Goal: Task Accomplishment & Management: Complete application form

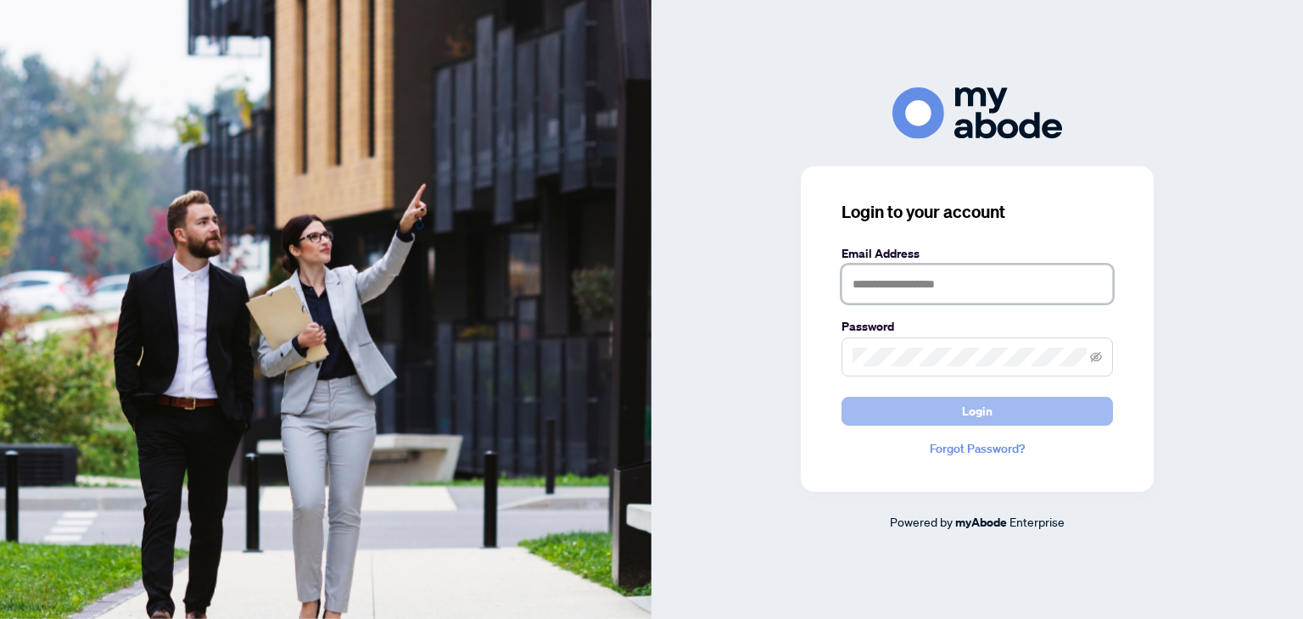
type input "**********"
click at [940, 408] on button "Login" at bounding box center [976, 411] width 271 height 29
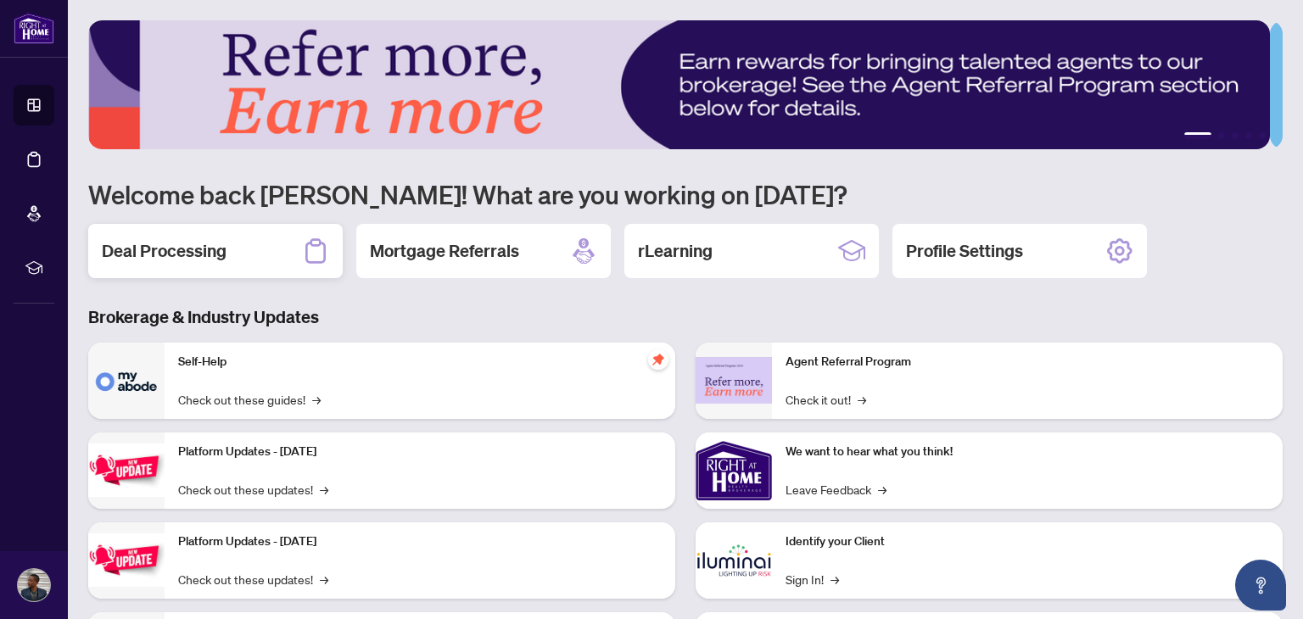
click at [238, 263] on div "Deal Processing" at bounding box center [215, 251] width 254 height 54
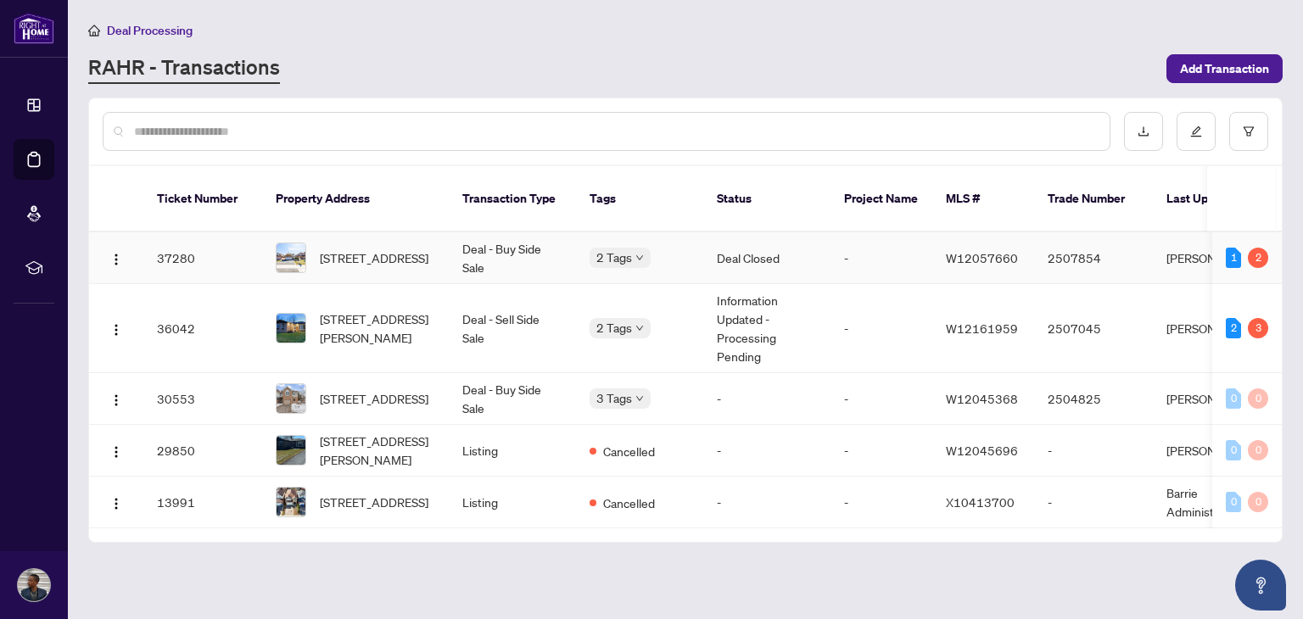
click at [163, 249] on td "37280" at bounding box center [202, 258] width 119 height 52
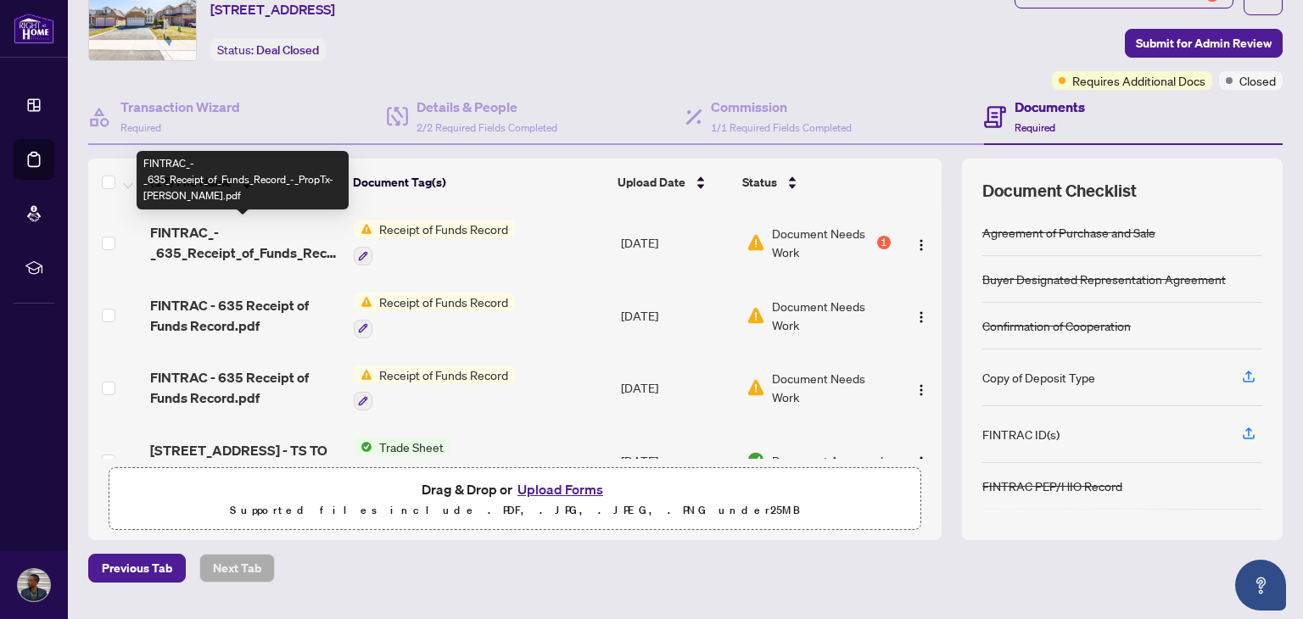
click at [305, 240] on span "FINTRAC_-_635_Receipt_of_Funds_Record_-_PropTx-[PERSON_NAME].pdf" at bounding box center [245, 242] width 190 height 41
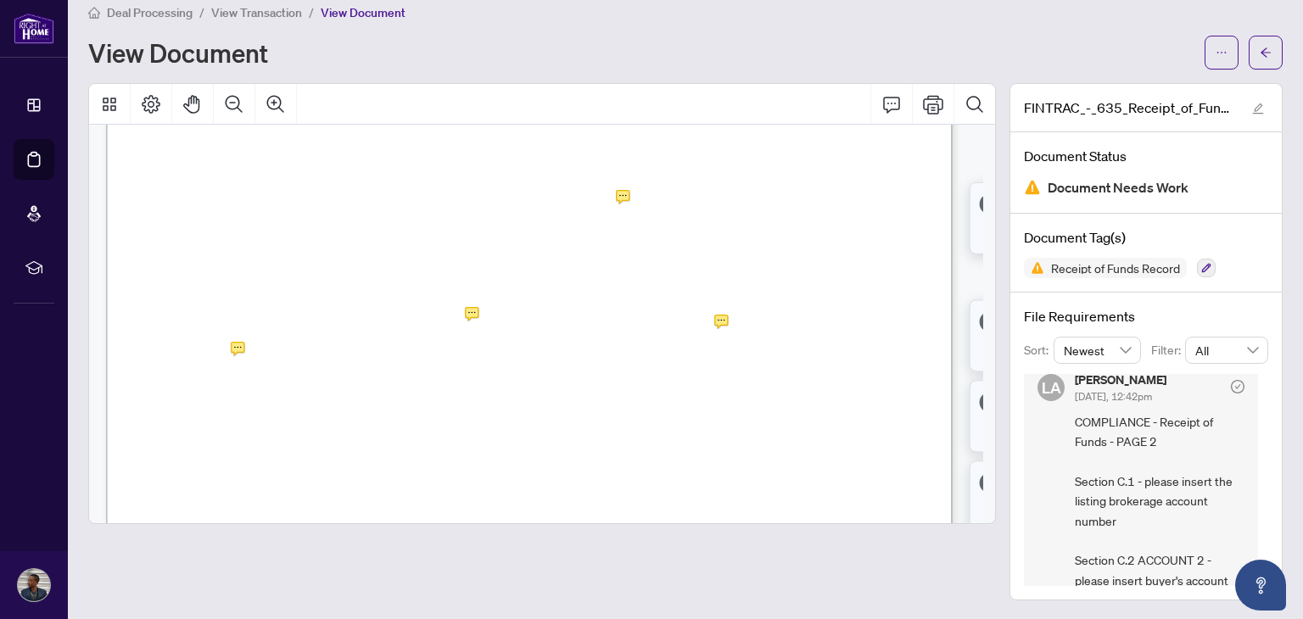
scroll to position [1300, 0]
click at [1261, 48] on icon "arrow-left" at bounding box center [1266, 52] width 10 height 9
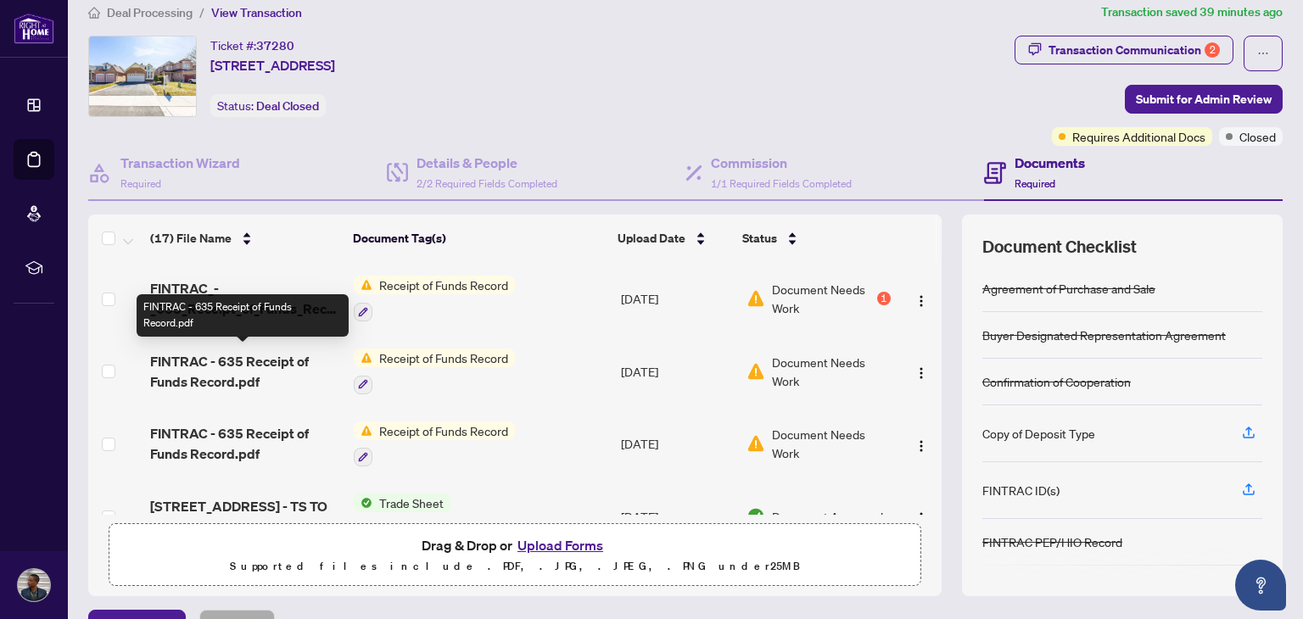
click at [284, 360] on span "FINTRAC - 635 Receipt of Funds Record.pdf" at bounding box center [245, 371] width 190 height 41
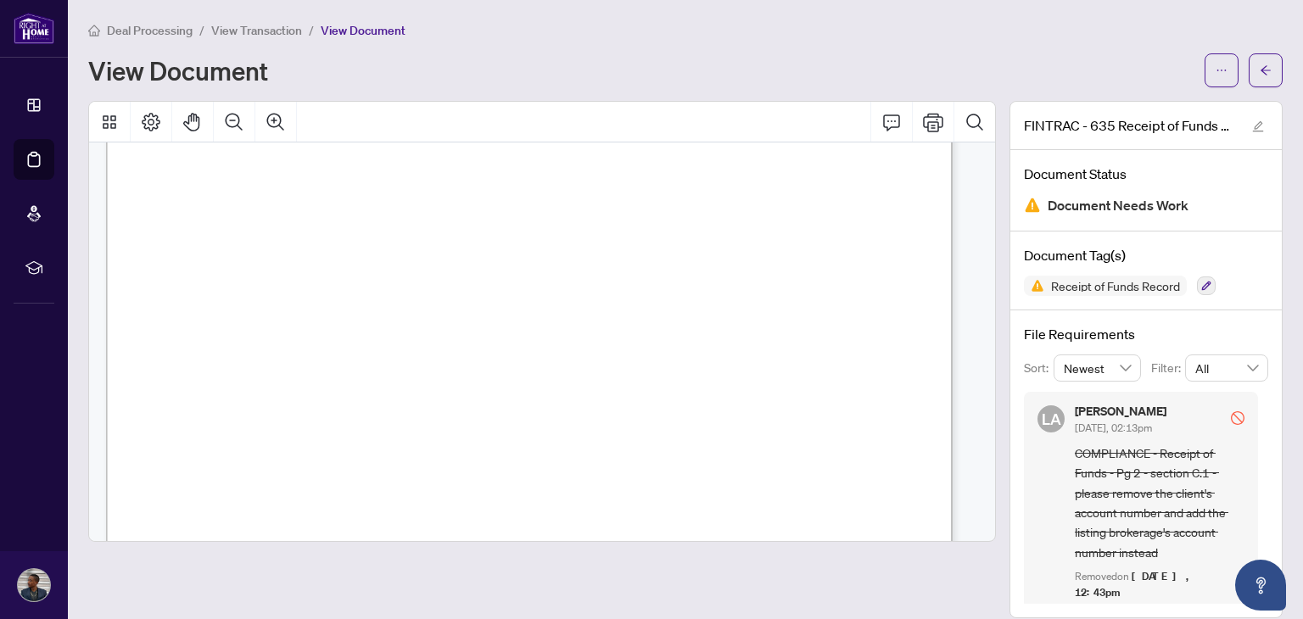
scroll to position [1217, 0]
drag, startPoint x: 322, startPoint y: 340, endPoint x: 396, endPoint y: 342, distance: 73.8
click at [396, 65] on p "Receipt of Funds Record Form 635 for use in the Province of Ontario Receipt of …" at bounding box center [795, 65] width 1379 height 0
click at [396, 342] on span "04708007-652" at bounding box center [368, 340] width 88 height 14
drag, startPoint x: 413, startPoint y: 341, endPoint x: 326, endPoint y: 340, distance: 87.4
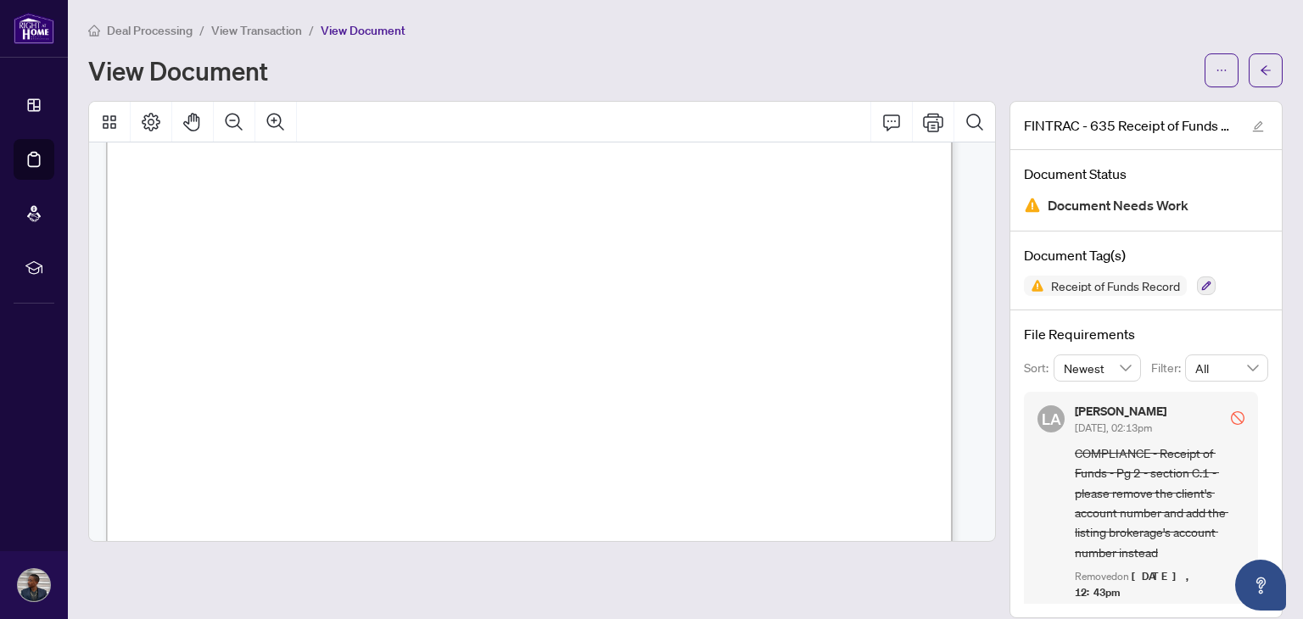
click at [326, 340] on span "04708007-652" at bounding box center [368, 340] width 88 height 14
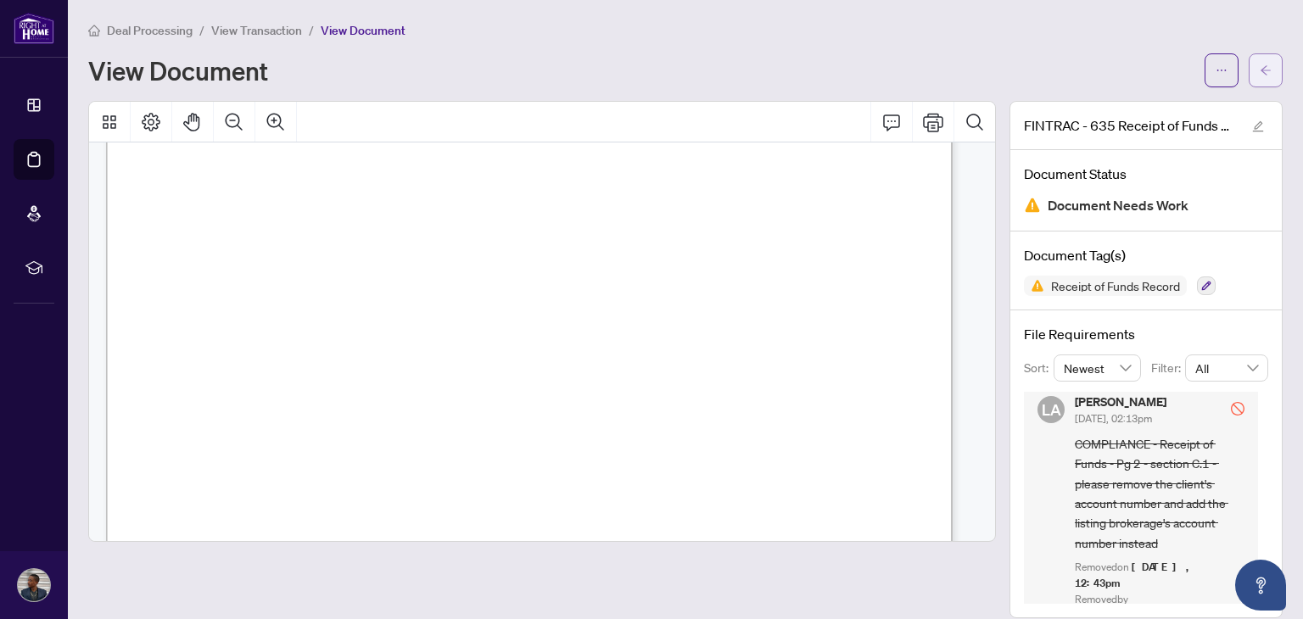
click at [1259, 62] on button "button" at bounding box center [1266, 70] width 34 height 34
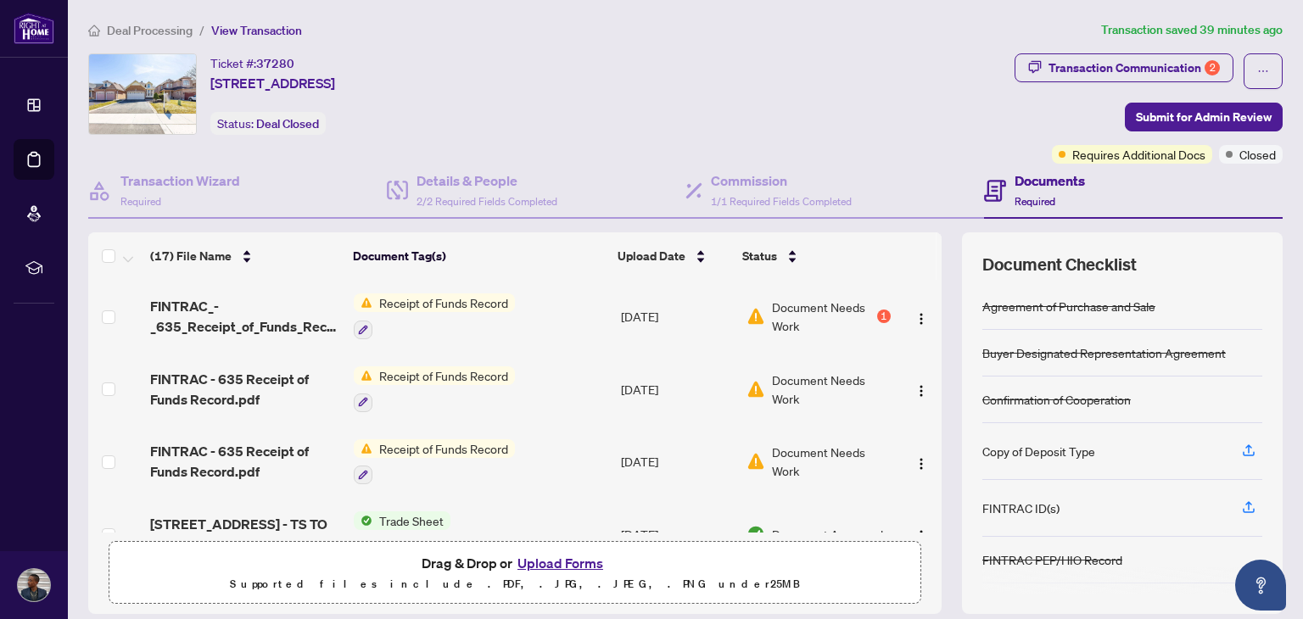
scroll to position [43, 0]
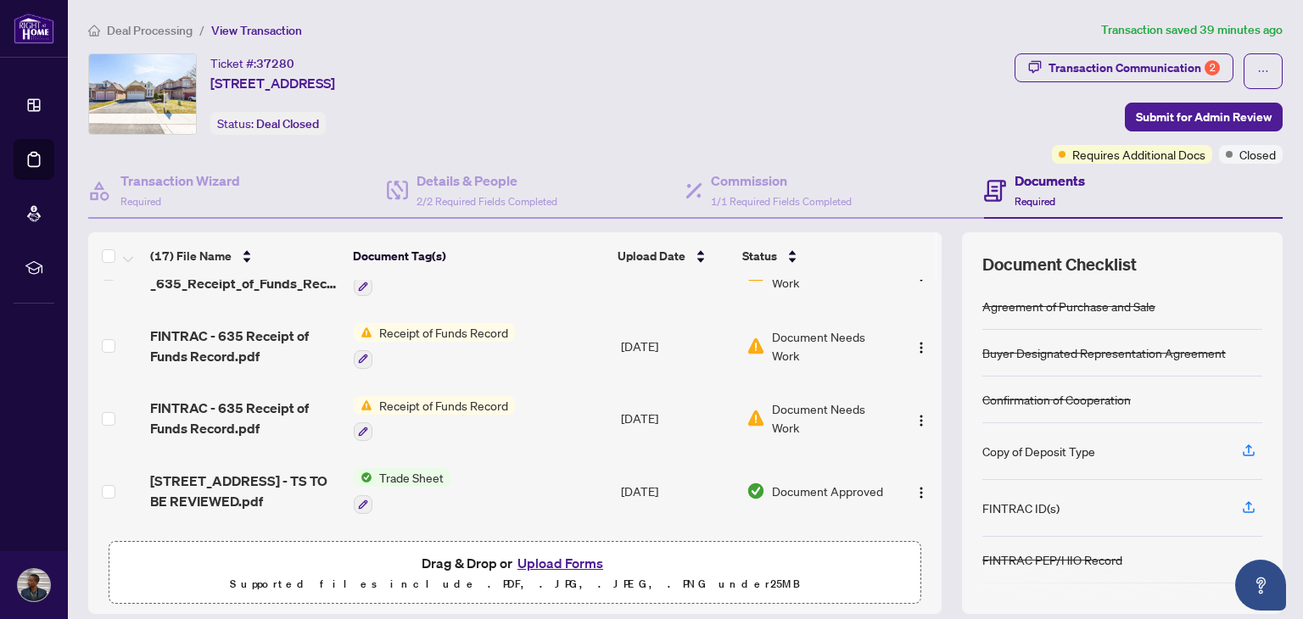
click at [540, 404] on td "Receipt of Funds Record" at bounding box center [480, 419] width 266 height 73
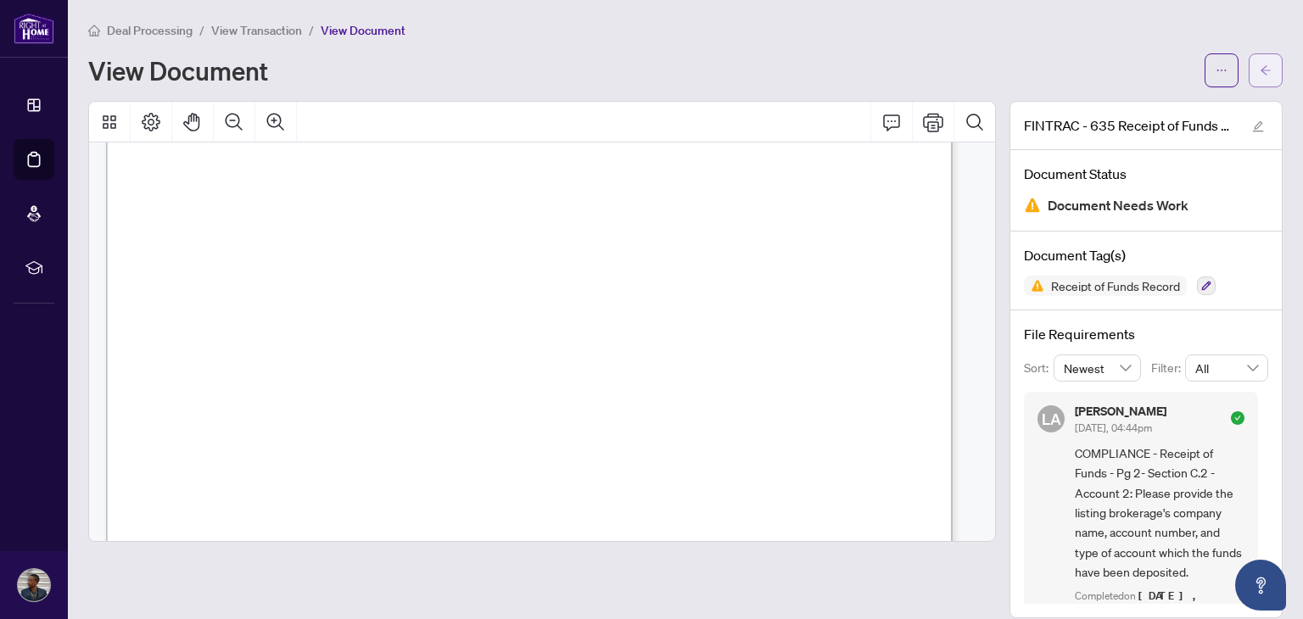
click at [1260, 75] on icon "arrow-left" at bounding box center [1266, 70] width 12 height 12
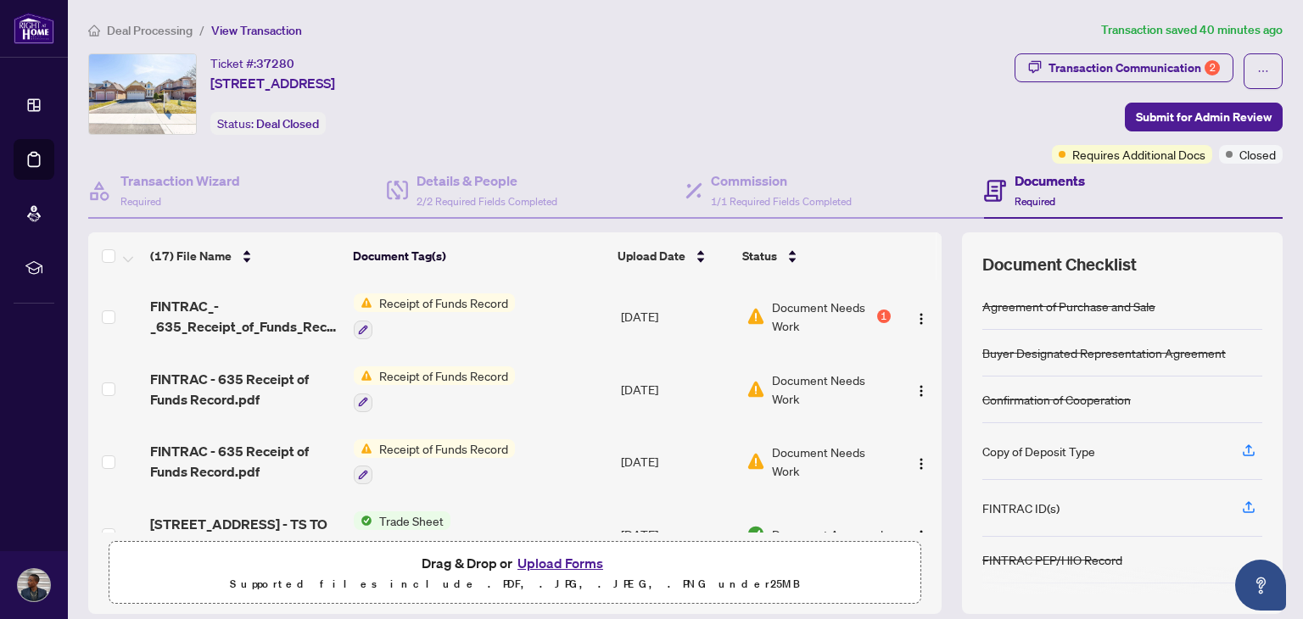
click at [573, 321] on td "Receipt of Funds Record" at bounding box center [480, 316] width 266 height 73
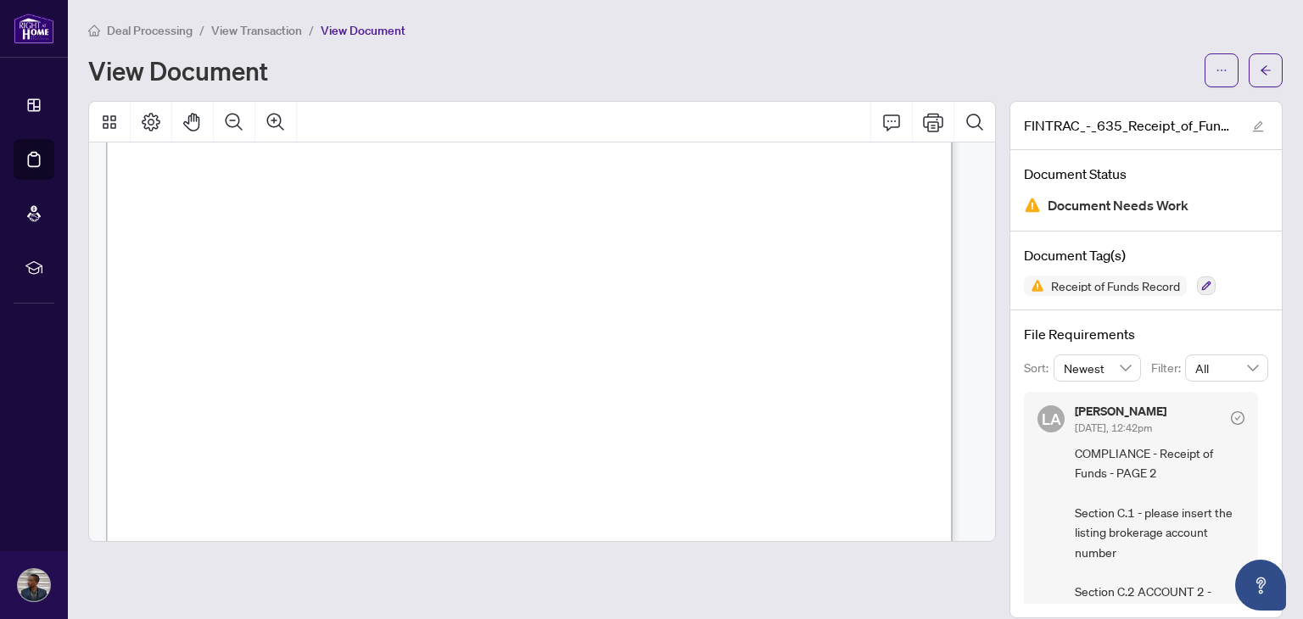
scroll to position [3592, 0]
click at [1260, 72] on icon "arrow-left" at bounding box center [1266, 70] width 12 height 12
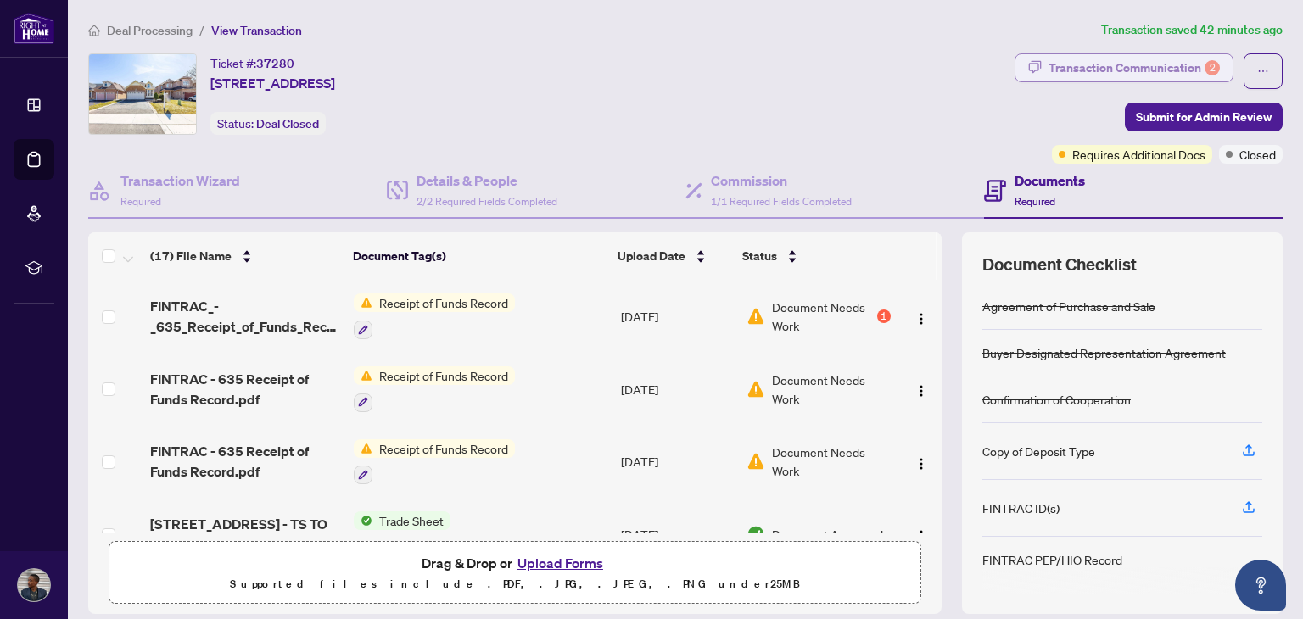
click at [1097, 72] on div "Transaction Communication 2" at bounding box center [1133, 67] width 171 height 27
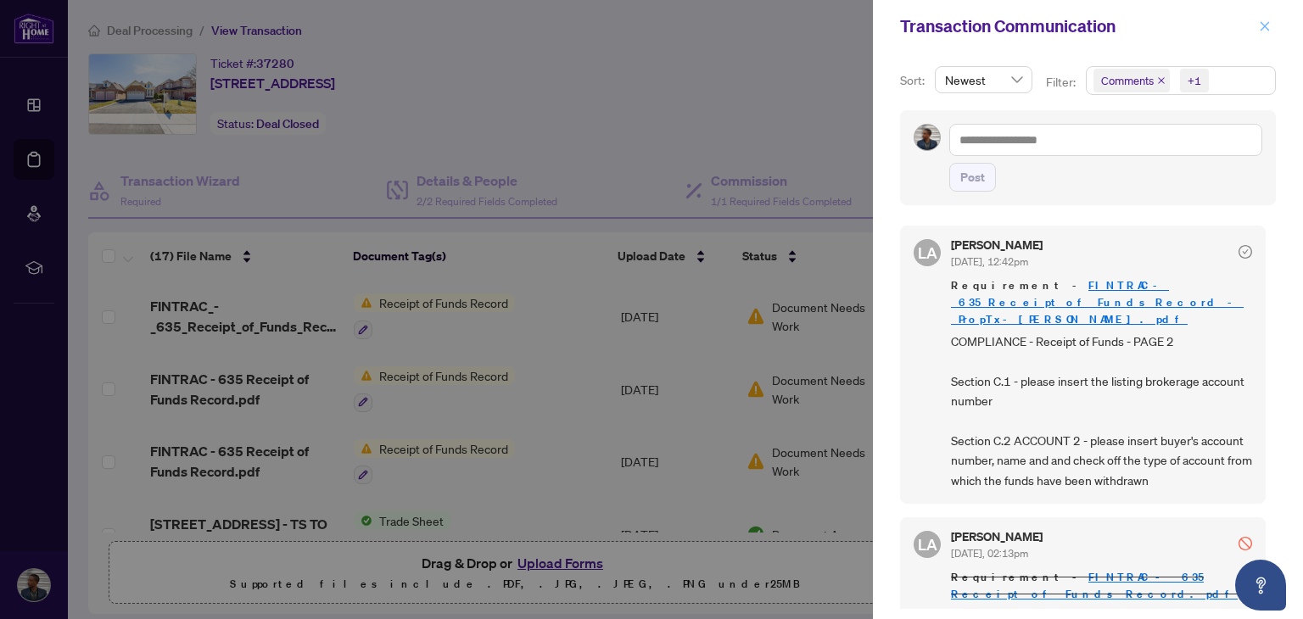
click at [1271, 23] on button "button" at bounding box center [1265, 26] width 22 height 20
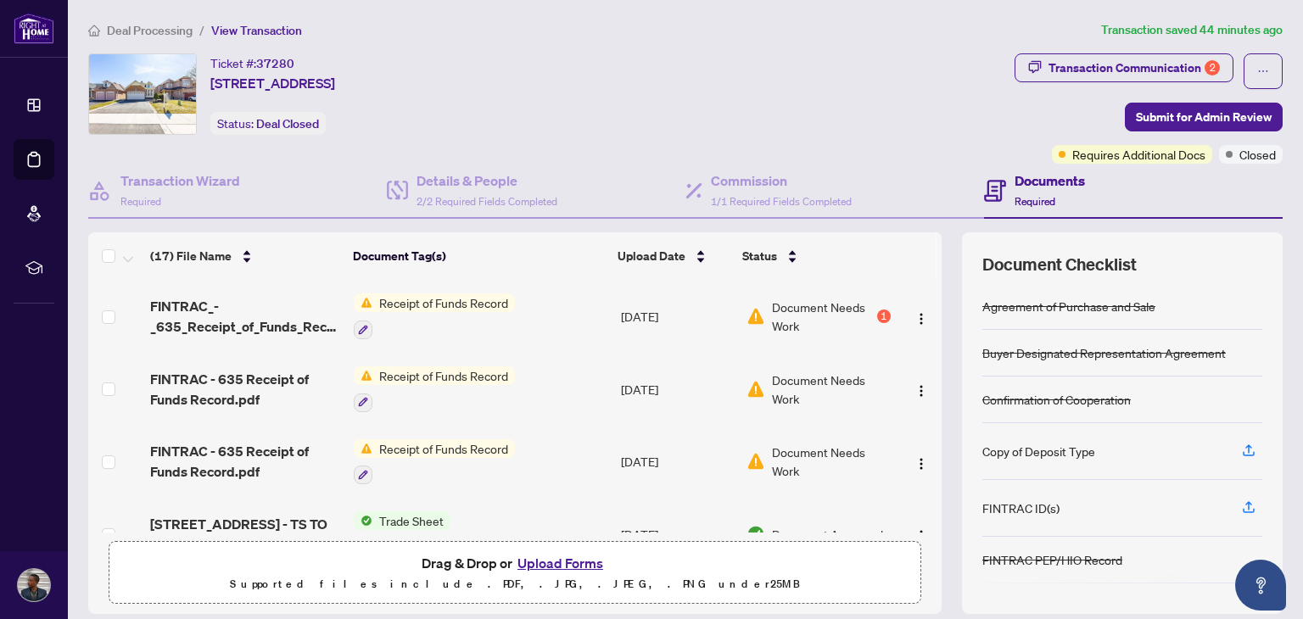
click at [551, 563] on button "Upload Forms" at bounding box center [560, 563] width 96 height 22
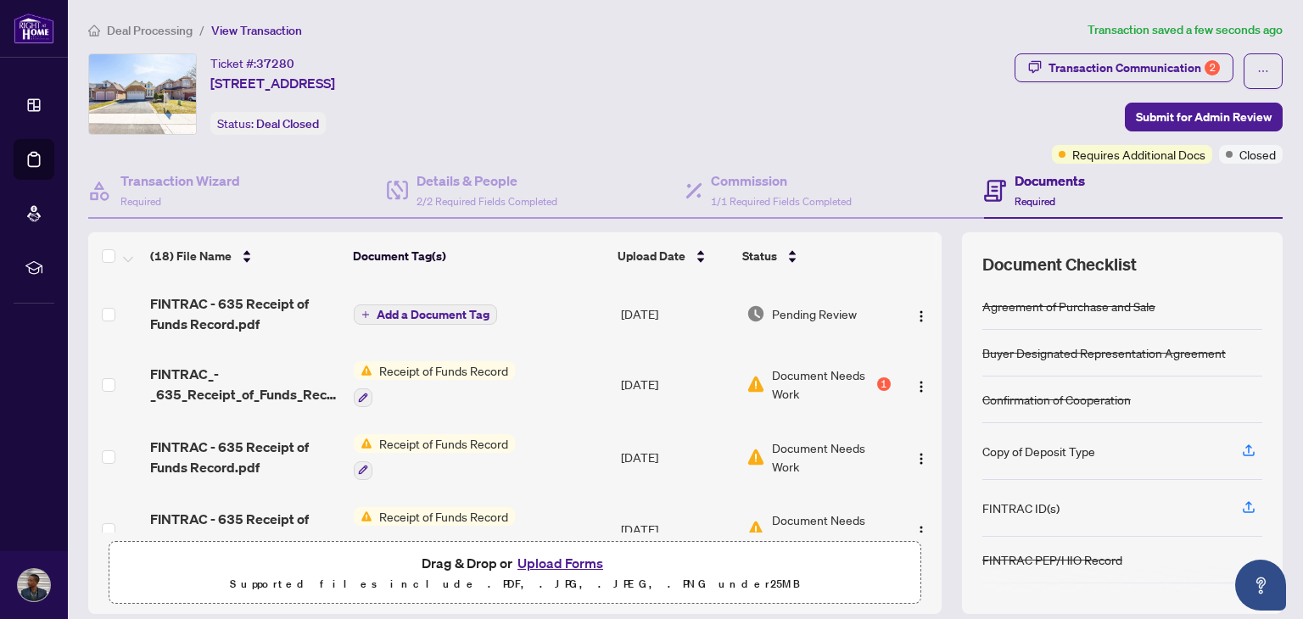
click at [399, 309] on span "Add a Document Tag" at bounding box center [433, 315] width 113 height 12
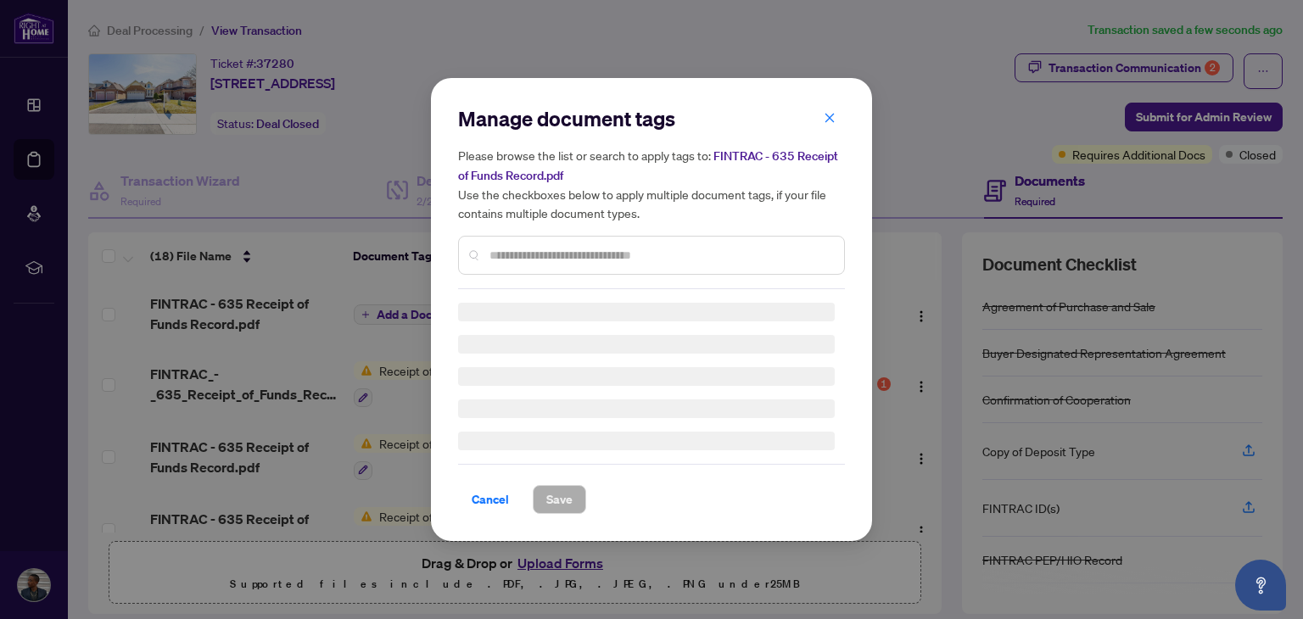
click at [549, 262] on input "text" at bounding box center [659, 255] width 341 height 19
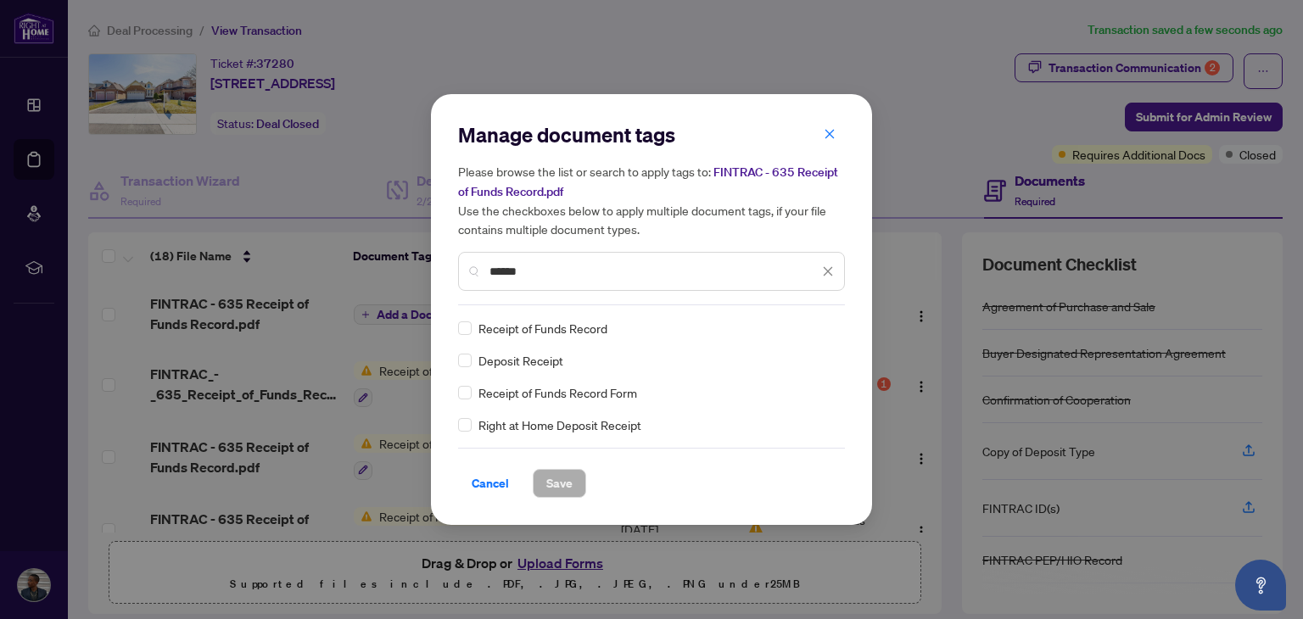
type input "******"
click at [556, 486] on span "Save" at bounding box center [559, 483] width 26 height 27
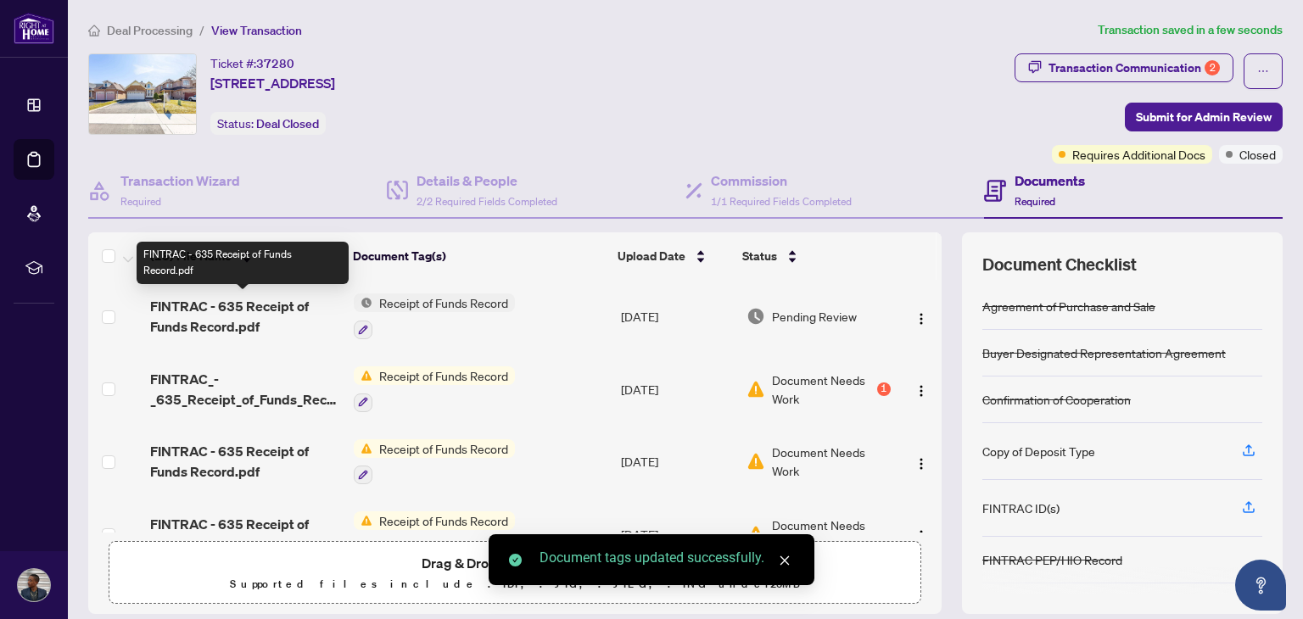
click at [259, 310] on span "FINTRAC - 635 Receipt of Funds Record.pdf" at bounding box center [245, 316] width 190 height 41
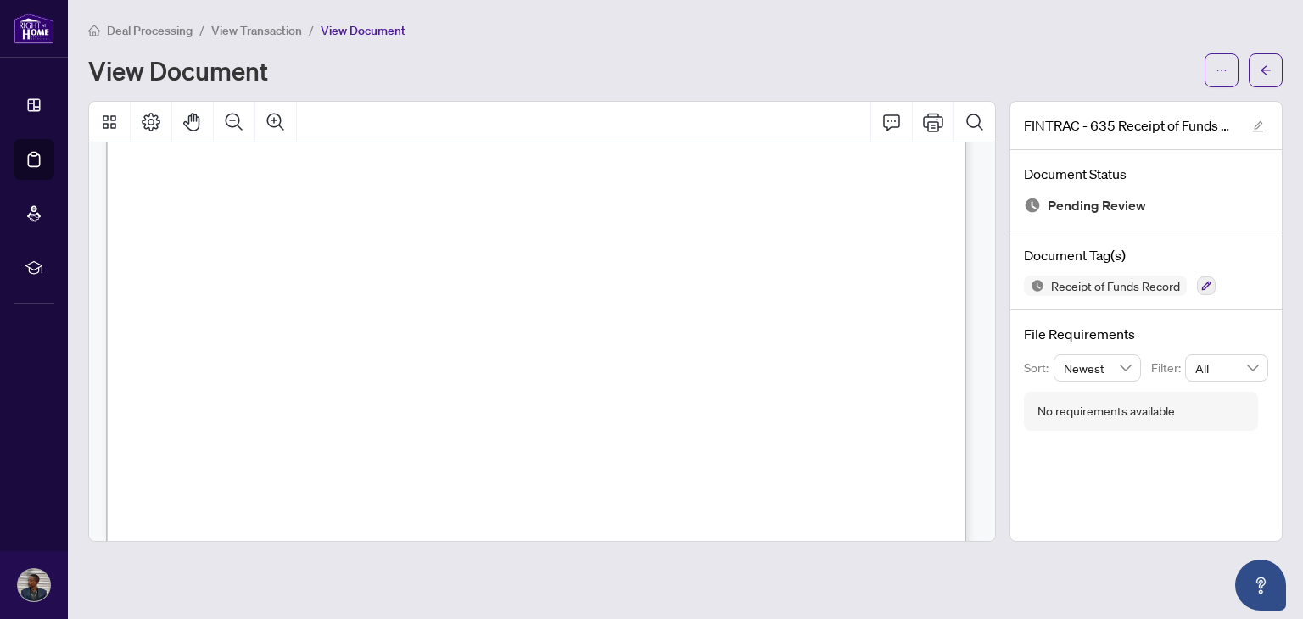
scroll to position [1261, 0]
click at [1260, 74] on icon "arrow-left" at bounding box center [1266, 70] width 12 height 12
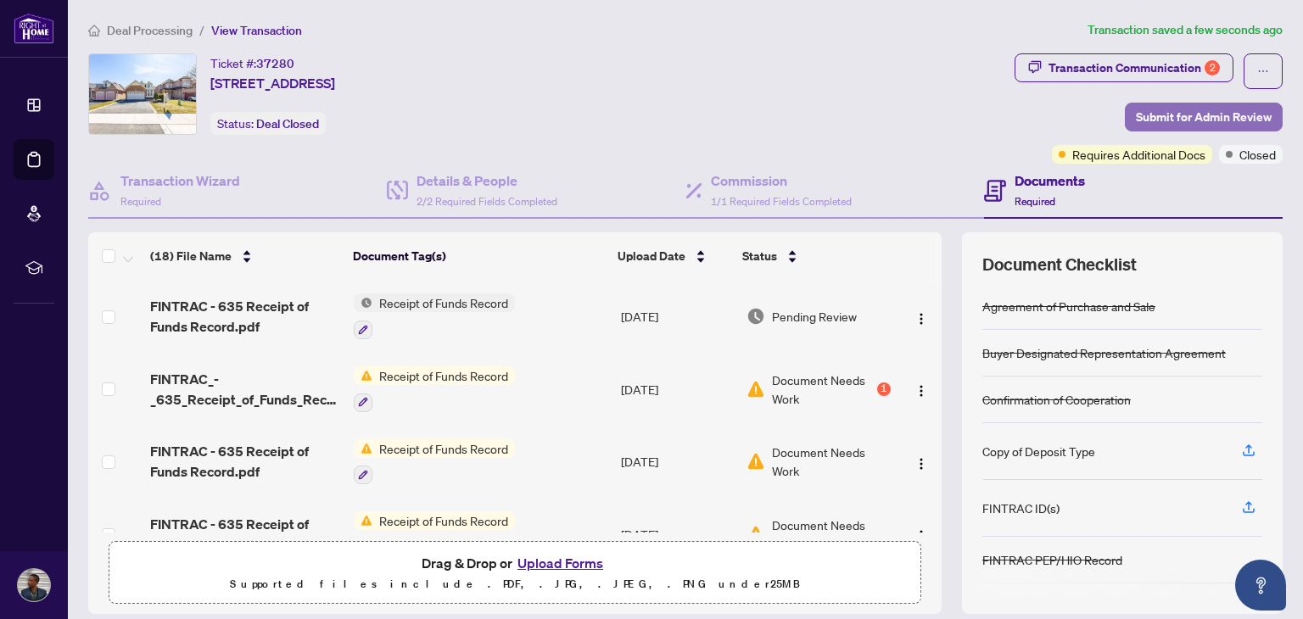
click at [1154, 120] on span "Submit for Admin Review" at bounding box center [1204, 116] width 136 height 27
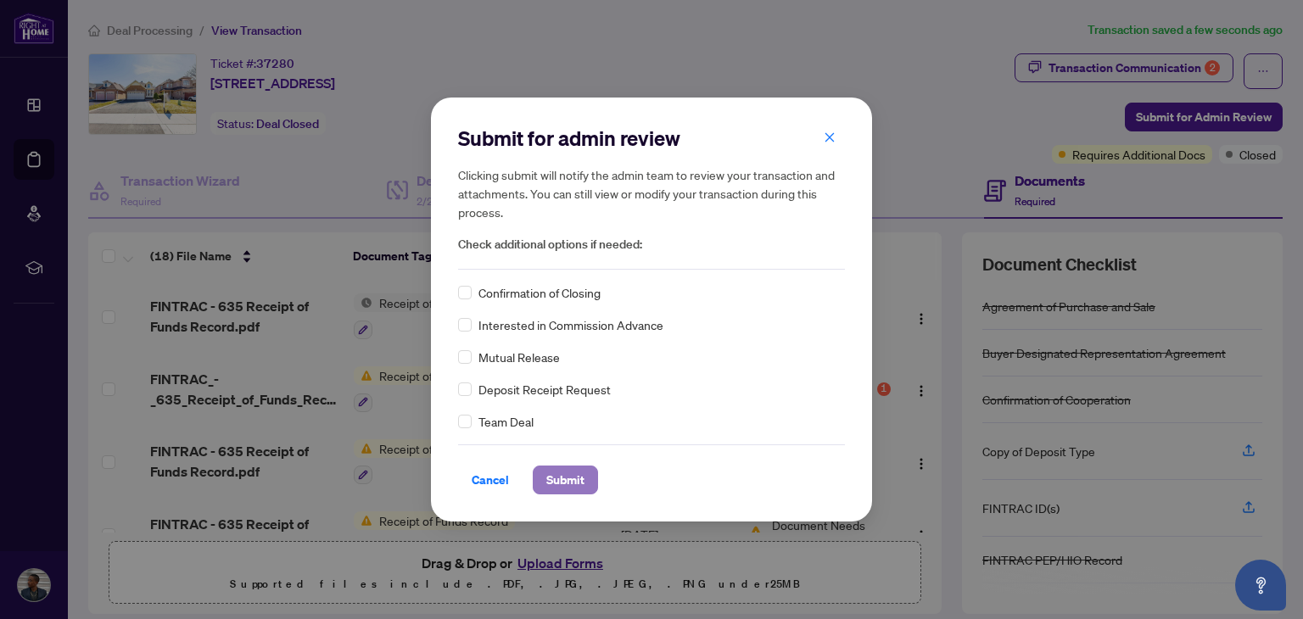
click at [551, 476] on span "Submit" at bounding box center [565, 480] width 38 height 27
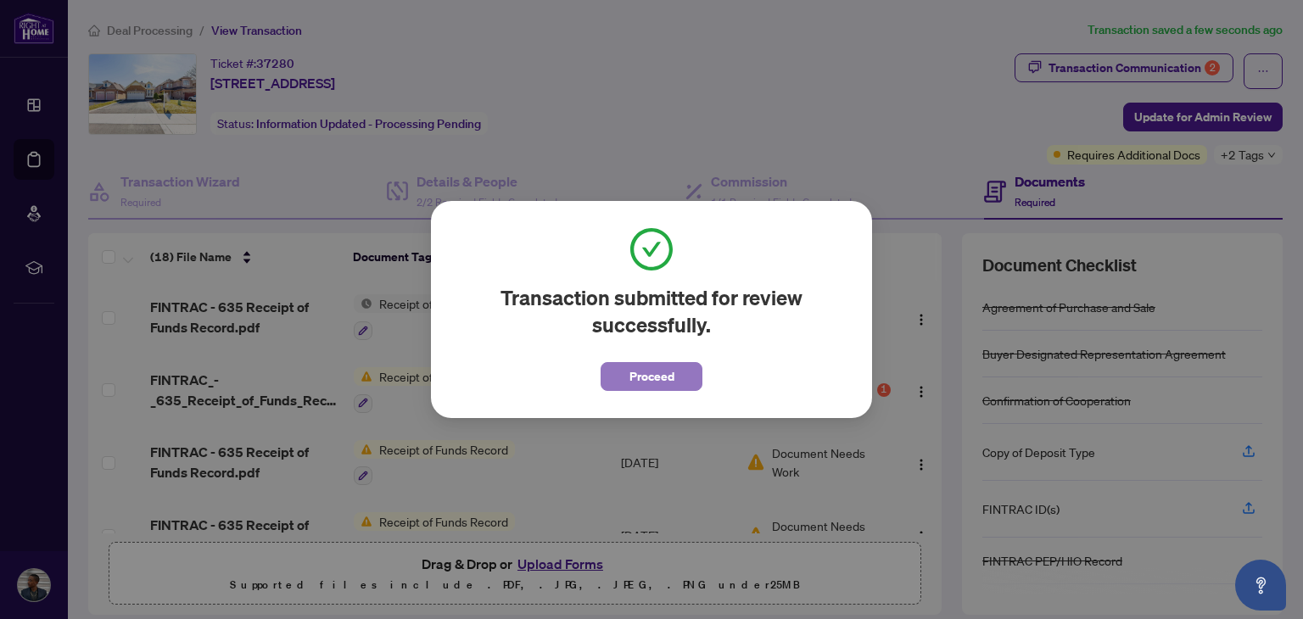
click at [621, 385] on button "Proceed" at bounding box center [652, 376] width 102 height 29
